Goal: Transaction & Acquisition: Purchase product/service

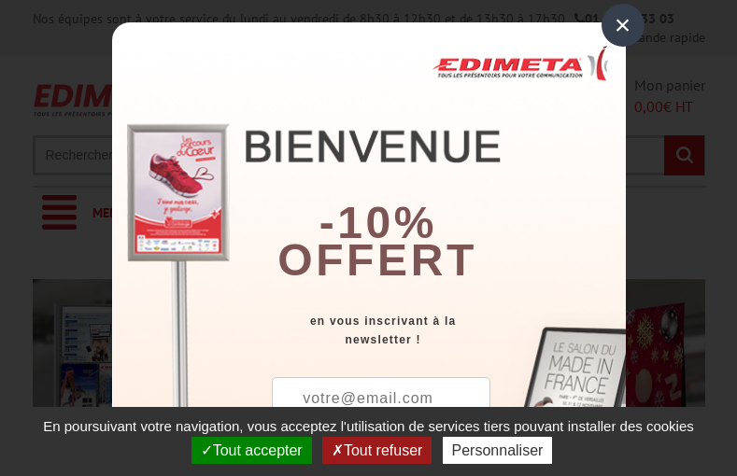
click at [249, 450] on button "Tout accepter" at bounding box center [251, 450] width 120 height 27
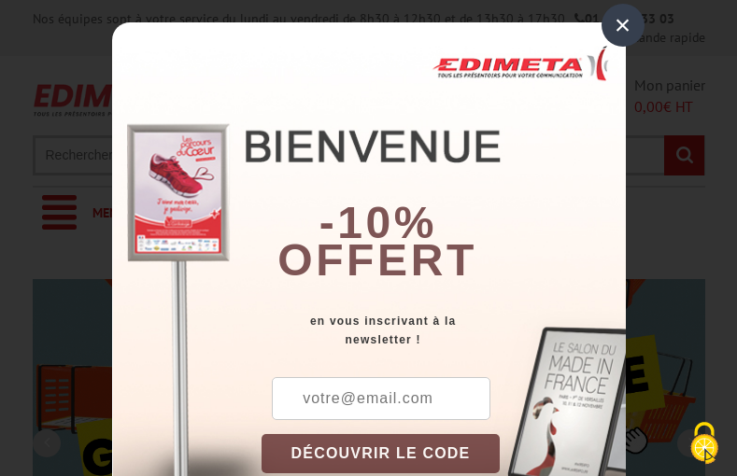
click at [615, 24] on div "×" at bounding box center [622, 25] width 43 height 43
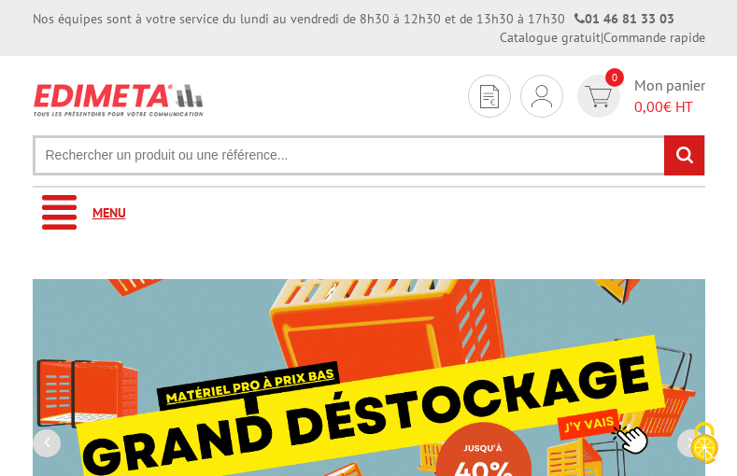
click at [368, 213] on link "Menu" at bounding box center [369, 213] width 672 height 51
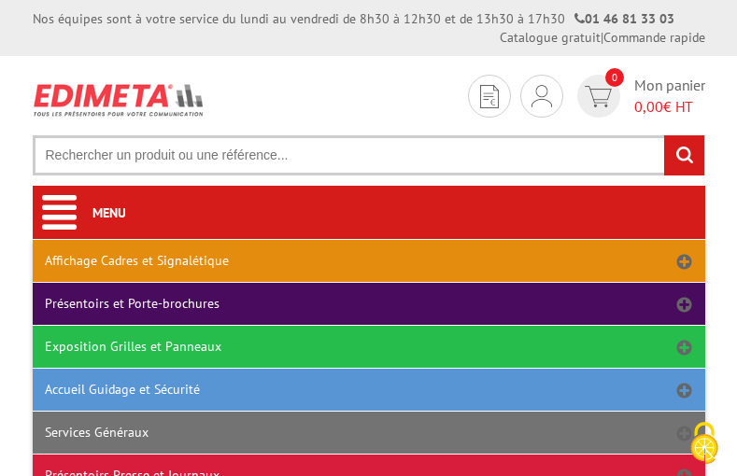
click at [368, 261] on link "Affichage Cadres et Signalétique" at bounding box center [369, 261] width 672 height 42
